Goal: Information Seeking & Learning: Compare options

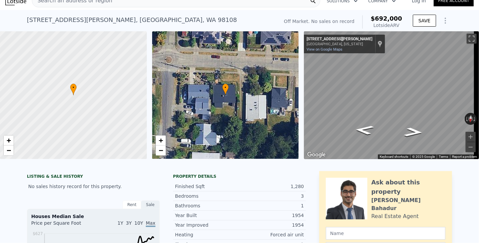
scroll to position [2, 0]
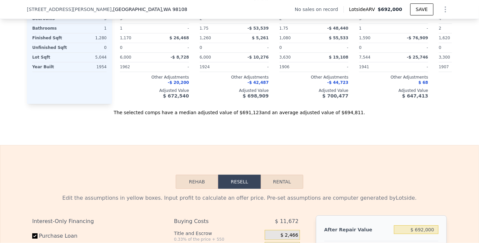
scroll to position [698, 0]
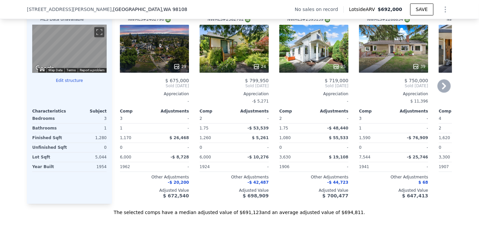
click at [443, 86] on icon at bounding box center [444, 85] width 13 height 13
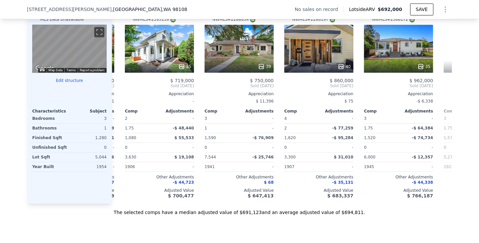
scroll to position [0, 160]
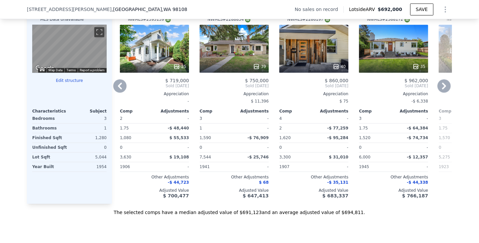
click at [443, 86] on icon at bounding box center [444, 85] width 13 height 13
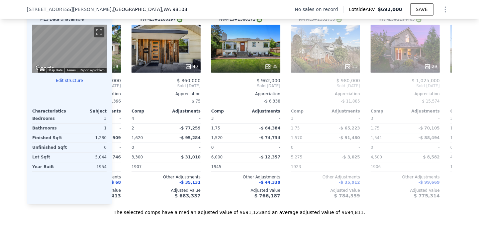
scroll to position [0, 319]
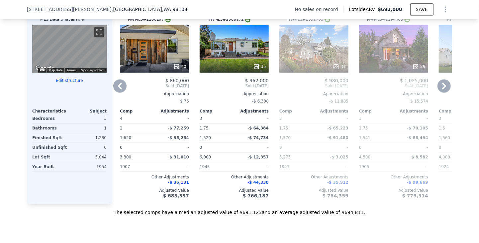
click at [118, 87] on icon at bounding box center [120, 85] width 4 height 7
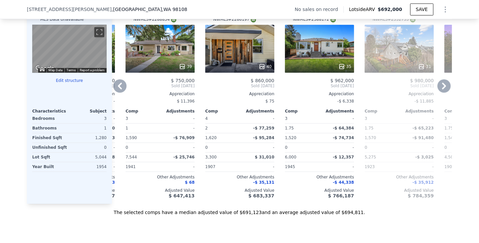
click at [117, 87] on div "Comp A ( 0.62 miles) 4448 33rd Ave S NWMLS # 2402796 29 $ 675,000 Sold Jul 2025…" at bounding box center [282, 101] width 340 height 204
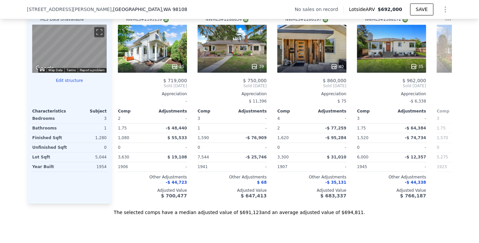
scroll to position [0, 160]
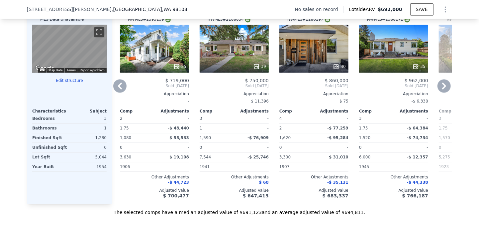
click at [118, 88] on icon at bounding box center [120, 85] width 4 height 7
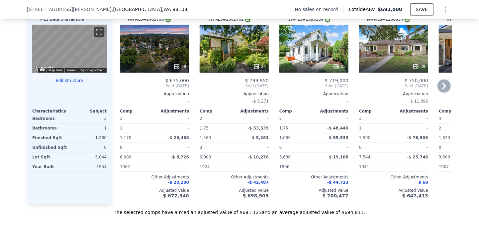
scroll to position [598, 0]
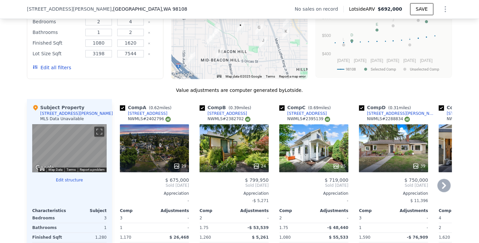
click at [135, 115] on div "[STREET_ADDRESS]" at bounding box center [148, 113] width 40 height 5
click at [174, 183] on span "$ 675,000" at bounding box center [178, 180] width 24 height 5
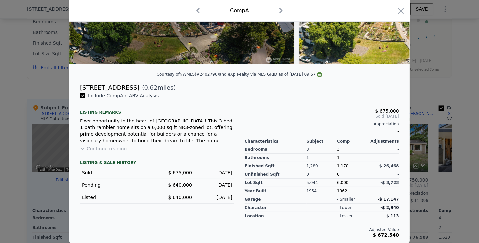
scroll to position [111, 0]
click at [397, 11] on icon "button" at bounding box center [401, 10] width 9 height 9
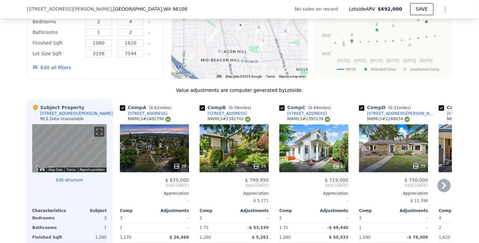
click at [142, 115] on div "[STREET_ADDRESS]" at bounding box center [148, 113] width 40 height 5
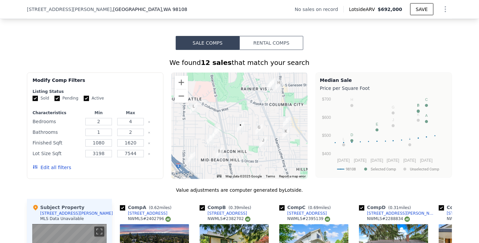
scroll to position [698, 0]
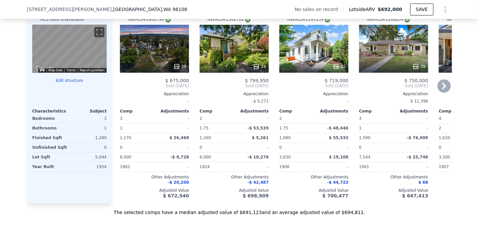
click at [179, 83] on span "$ 675,000" at bounding box center [178, 80] width 24 height 5
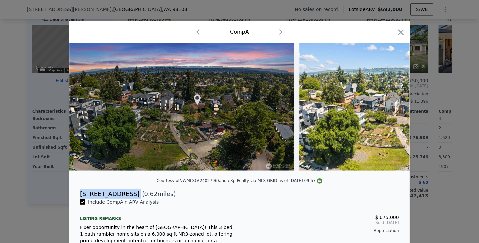
drag, startPoint x: 122, startPoint y: 198, endPoint x: 75, endPoint y: 196, distance: 46.9
click at [75, 196] on div "4448 33rd Ave S ( 0.62 miles)" at bounding box center [240, 193] width 330 height 9
copy div "[STREET_ADDRESS]"
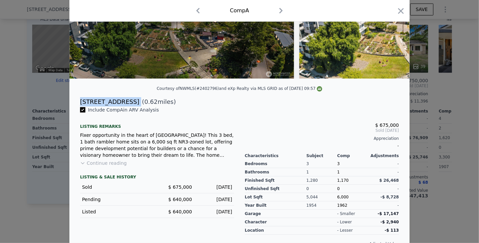
scroll to position [100, 0]
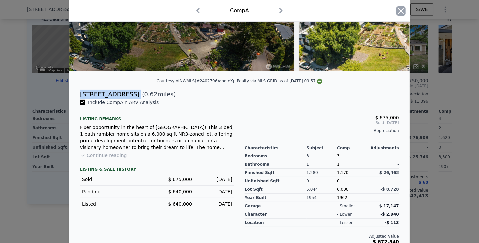
click at [399, 9] on icon "button" at bounding box center [402, 11] width 6 height 6
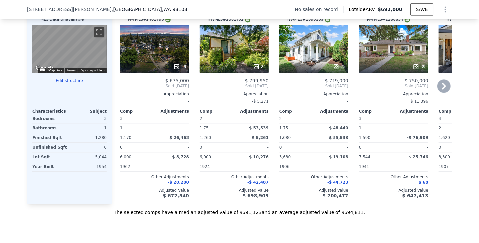
click at [439, 92] on icon at bounding box center [444, 85] width 13 height 13
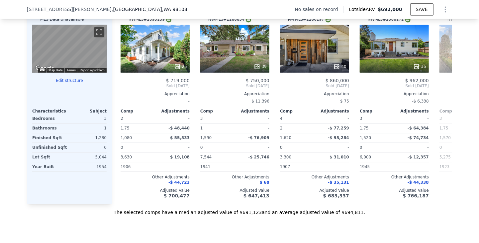
scroll to position [0, 160]
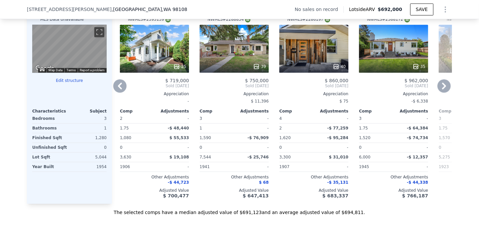
click at [252, 83] on span "$ 750,000" at bounding box center [257, 80] width 24 height 5
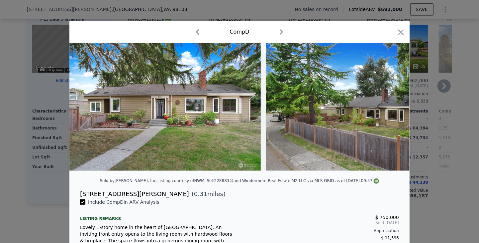
drag, startPoint x: 399, startPoint y: 34, endPoint x: 268, endPoint y: 127, distance: 161.1
click at [399, 34] on icon "button" at bounding box center [401, 32] width 9 height 9
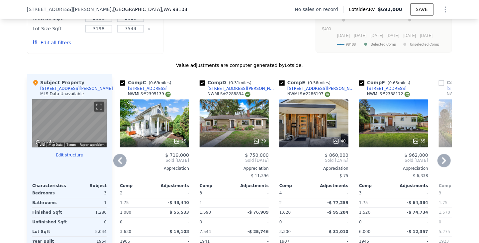
scroll to position [598, 0]
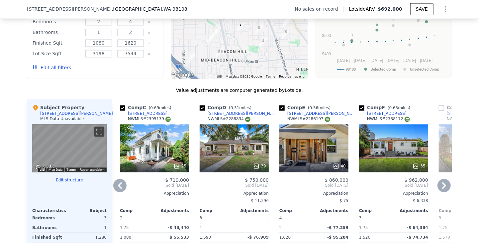
click at [222, 116] on div "[STREET_ADDRESS][PERSON_NAME]" at bounding box center [242, 113] width 69 height 5
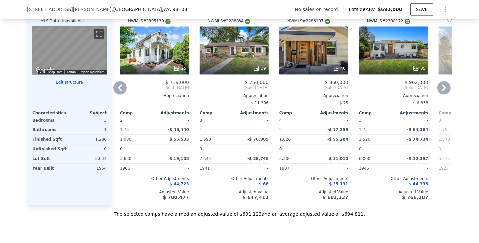
scroll to position [698, 0]
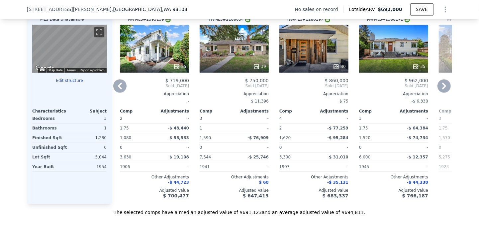
click at [443, 90] on icon at bounding box center [444, 85] width 13 height 13
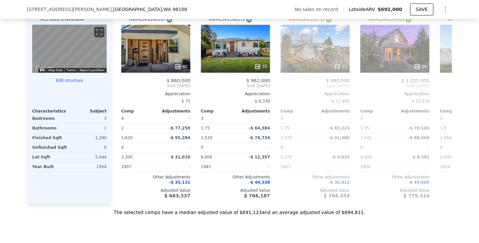
scroll to position [0, 319]
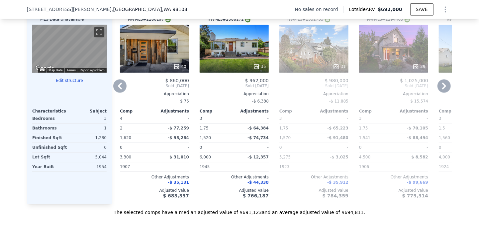
click at [443, 89] on icon at bounding box center [444, 85] width 4 height 7
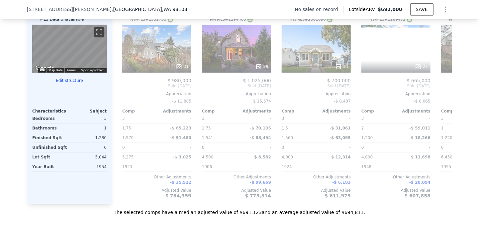
scroll to position [0, 479]
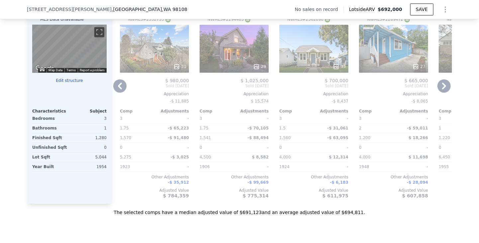
click at [443, 89] on icon at bounding box center [444, 85] width 4 height 7
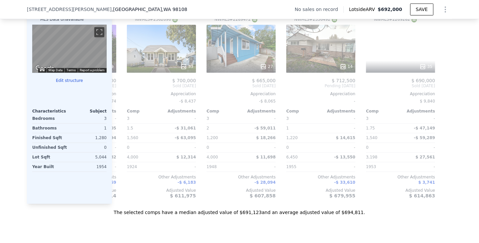
scroll to position [0, 633]
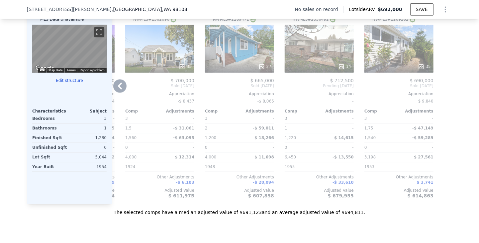
click at [116, 87] on icon at bounding box center [119, 85] width 13 height 13
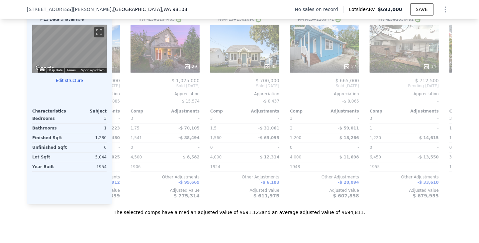
scroll to position [0, 473]
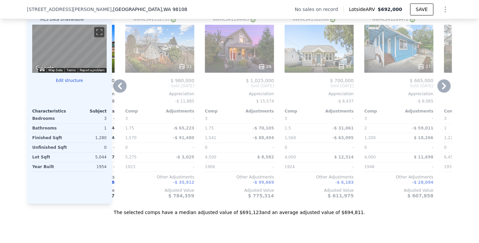
click at [445, 91] on icon at bounding box center [444, 85] width 13 height 13
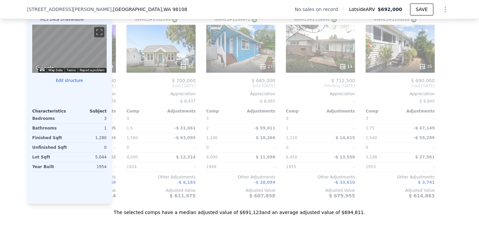
scroll to position [0, 633]
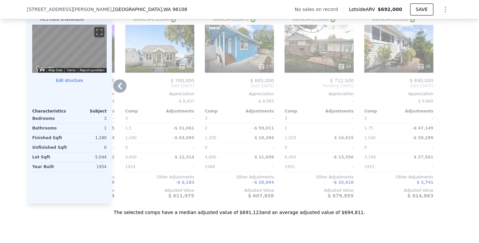
click at [337, 83] on span "$ 712,500" at bounding box center [342, 80] width 24 height 5
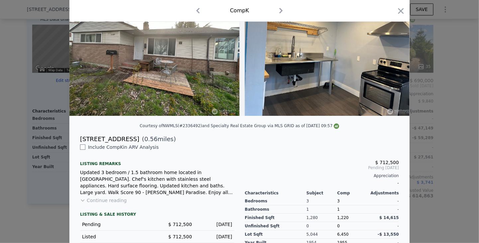
scroll to position [100, 0]
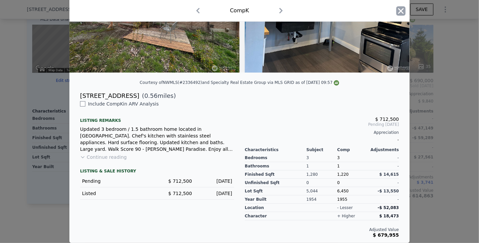
click at [399, 12] on icon "button" at bounding box center [401, 10] width 9 height 9
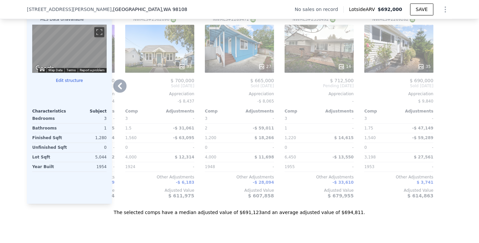
scroll to position [598, 0]
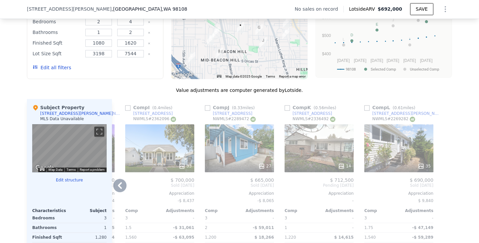
click at [309, 115] on div "[STREET_ADDRESS]" at bounding box center [313, 113] width 40 height 5
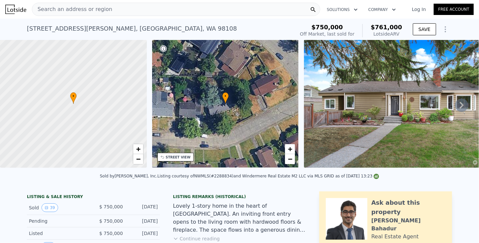
click at [136, 34] on div "2120 S Bennett St , Seattle , WA 98108 Sold Oct 2024 for $750k (~ARV $761k )" at bounding box center [159, 30] width 265 height 19
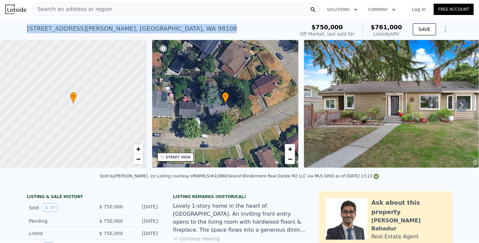
drag, startPoint x: 127, startPoint y: 30, endPoint x: 19, endPoint y: 20, distance: 108.8
click at [19, 20] on div "2120 S Bennett St , Seattle , WA 98108 Sold Oct 2024 for $750k (~ARV $761k ) $7…" at bounding box center [239, 29] width 479 height 21
copy div "2120 S Bennett St , Seattle , WA 98108"
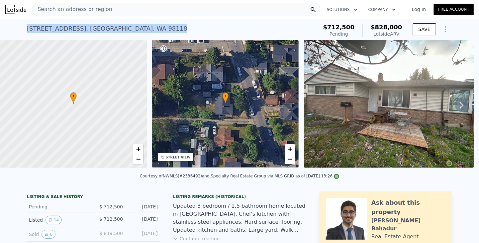
drag, startPoint x: 128, startPoint y: 30, endPoint x: 21, endPoint y: 27, distance: 107.8
click at [21, 27] on div "5209 Renton Ave S , Seattle , WA 98118 Pending from $712,500 (~ARV $828k ) $712…" at bounding box center [239, 29] width 479 height 21
copy div "5209 Renton Ave S , Seattle , WA 98118"
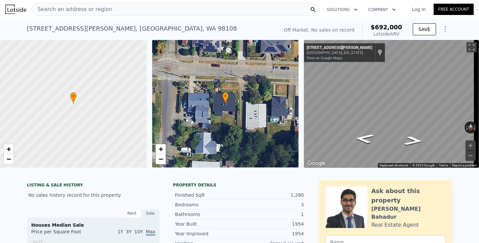
click at [115, 10] on div "Search an address or region" at bounding box center [176, 9] width 289 height 13
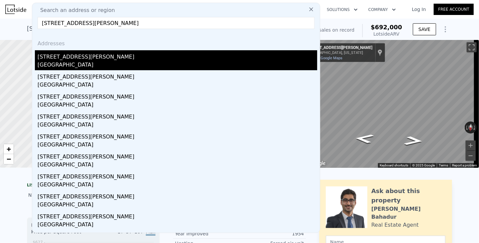
type input "[STREET_ADDRESS][PERSON_NAME]"
click at [47, 61] on div "[GEOGRAPHIC_DATA]" at bounding box center [178, 65] width 280 height 9
